Goal: Communication & Community: Answer question/provide support

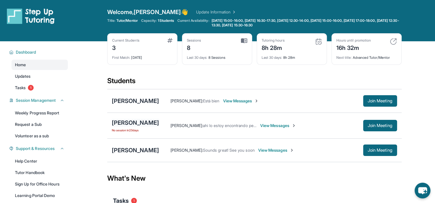
click at [158, 124] on div "[PERSON_NAME]" at bounding box center [135, 123] width 47 height 8
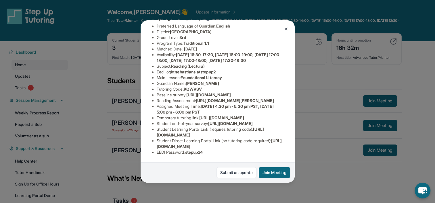
scroll to position [128, 0]
drag, startPoint x: 157, startPoint y: 84, endPoint x: 211, endPoint y: 91, distance: 54.4
click at [211, 115] on li "Temporary tutoring link : [URL][DOMAIN_NAME]" at bounding box center [220, 118] width 126 height 6
copy span "[URL][DOMAIN_NAME]"
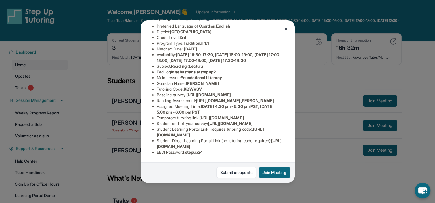
click at [192, 87] on span "KQWVSV" at bounding box center [193, 89] width 18 height 5
drag, startPoint x: 158, startPoint y: 131, endPoint x: 262, endPoint y: 130, distance: 103.7
click at [262, 130] on li "Student Learning Portal Link (requires tutoring code) : [URL][DOMAIN_NAME]" at bounding box center [220, 132] width 126 height 11
click at [261, 130] on li "Student Learning Portal Link (requires tutoring code) : [URL][DOMAIN_NAME]" at bounding box center [220, 132] width 126 height 11
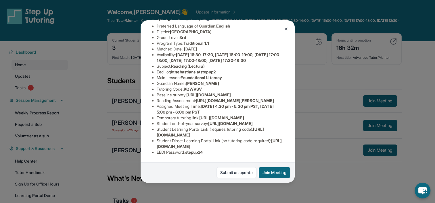
click at [249, 127] on li "Student Learning Portal Link (requires tutoring code) : [URL][DOMAIN_NAME]" at bounding box center [220, 132] width 126 height 11
drag, startPoint x: 249, startPoint y: 124, endPoint x: 192, endPoint y: 119, distance: 56.6
click at [208, 121] on span "[URL][DOMAIN_NAME]" at bounding box center [230, 123] width 45 height 5
drag, startPoint x: 180, startPoint y: 130, endPoint x: 195, endPoint y: 131, distance: 14.5
click at [195, 131] on span "[URL][DOMAIN_NAME]" at bounding box center [210, 132] width 107 height 11
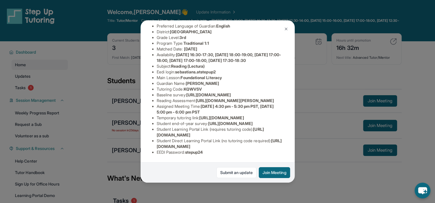
drag, startPoint x: 195, startPoint y: 131, endPoint x: 203, endPoint y: 55, distance: 76.6
click at [203, 98] on li "Reading Assessment : [URL][DOMAIN_NAME][PERSON_NAME]" at bounding box center [220, 101] width 126 height 6
click at [287, 30] on img at bounding box center [286, 29] width 5 height 5
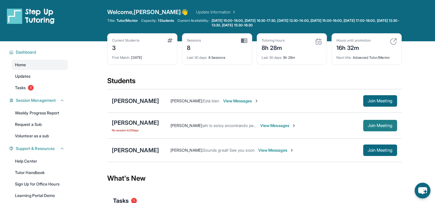
click at [377, 125] on span "Join Meeting" at bounding box center [379, 125] width 25 height 3
